Goal: Task Accomplishment & Management: Use online tool/utility

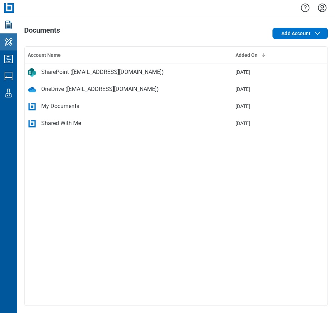
click at [9, 47] on icon "My Workspace" at bounding box center [8, 41] width 11 height 11
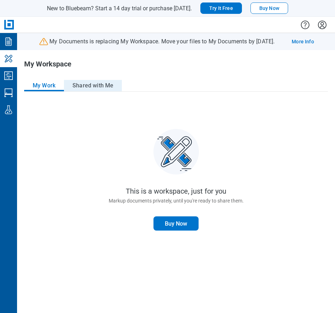
click at [91, 83] on button "Shared with Me" at bounding box center [93, 85] width 58 height 11
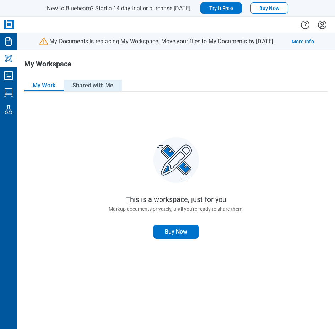
click at [85, 85] on button "Shared with Me" at bounding box center [93, 85] width 58 height 11
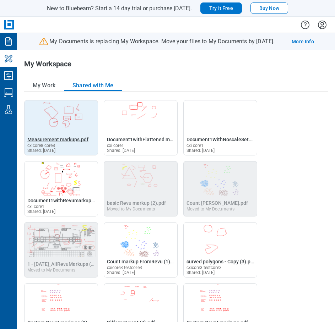
click at [47, 140] on span "Measurement markups.pdf" at bounding box center [57, 140] width 61 height 6
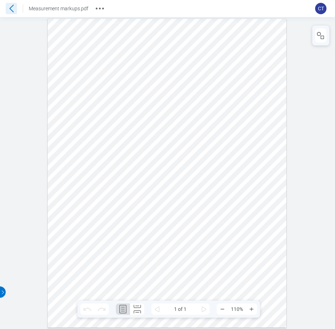
click at [15, 6] on icon at bounding box center [11, 8] width 11 height 11
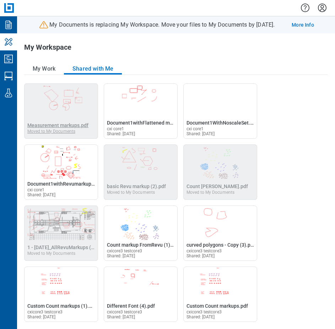
click at [41, 126] on span "Measurement markups.pdf" at bounding box center [57, 126] width 61 height 6
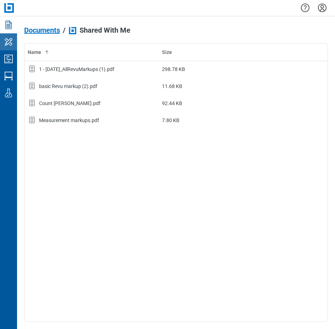
click at [9, 41] on icon "My Workspace" at bounding box center [8, 41] width 11 height 11
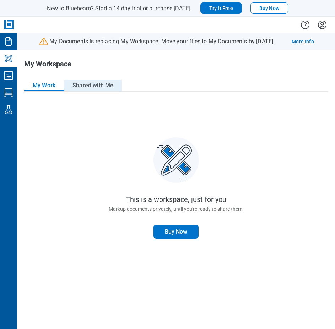
click at [90, 86] on button "Shared with Me" at bounding box center [93, 85] width 58 height 11
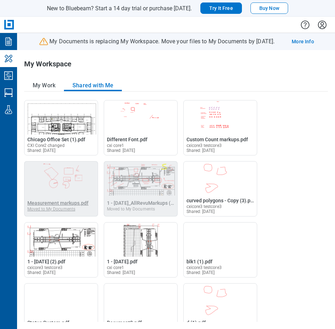
click at [53, 204] on span "Measurement markups.pdf" at bounding box center [57, 203] width 61 height 6
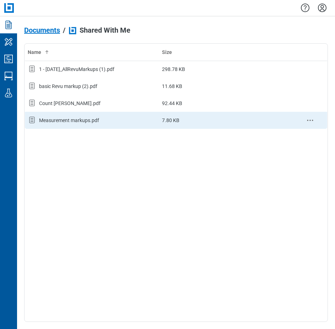
click at [49, 121] on div "Measurement markups.pdf" at bounding box center [69, 120] width 60 height 7
